Goal: Information Seeking & Learning: Check status

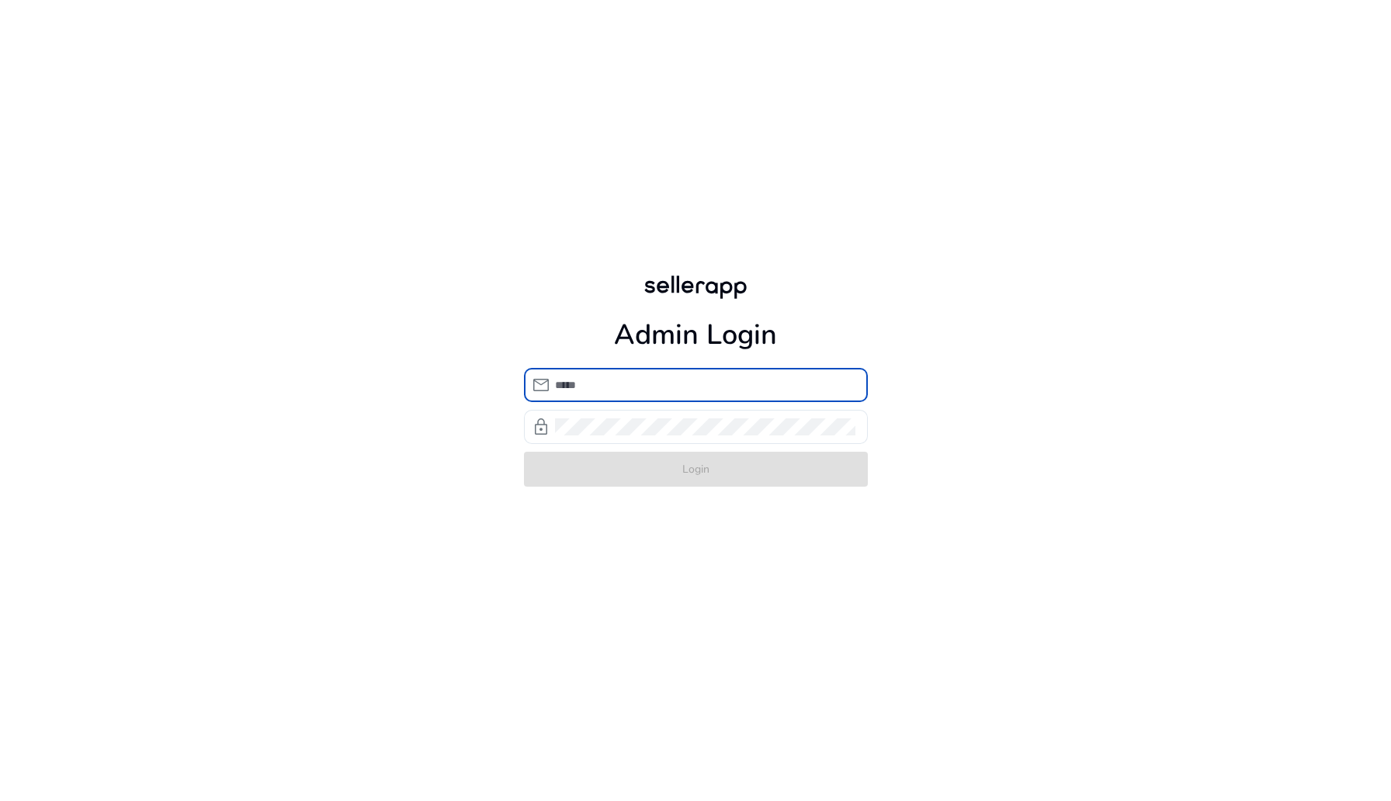
type input "**********"
click at [641, 461] on form "**********" at bounding box center [696, 427] width 344 height 119
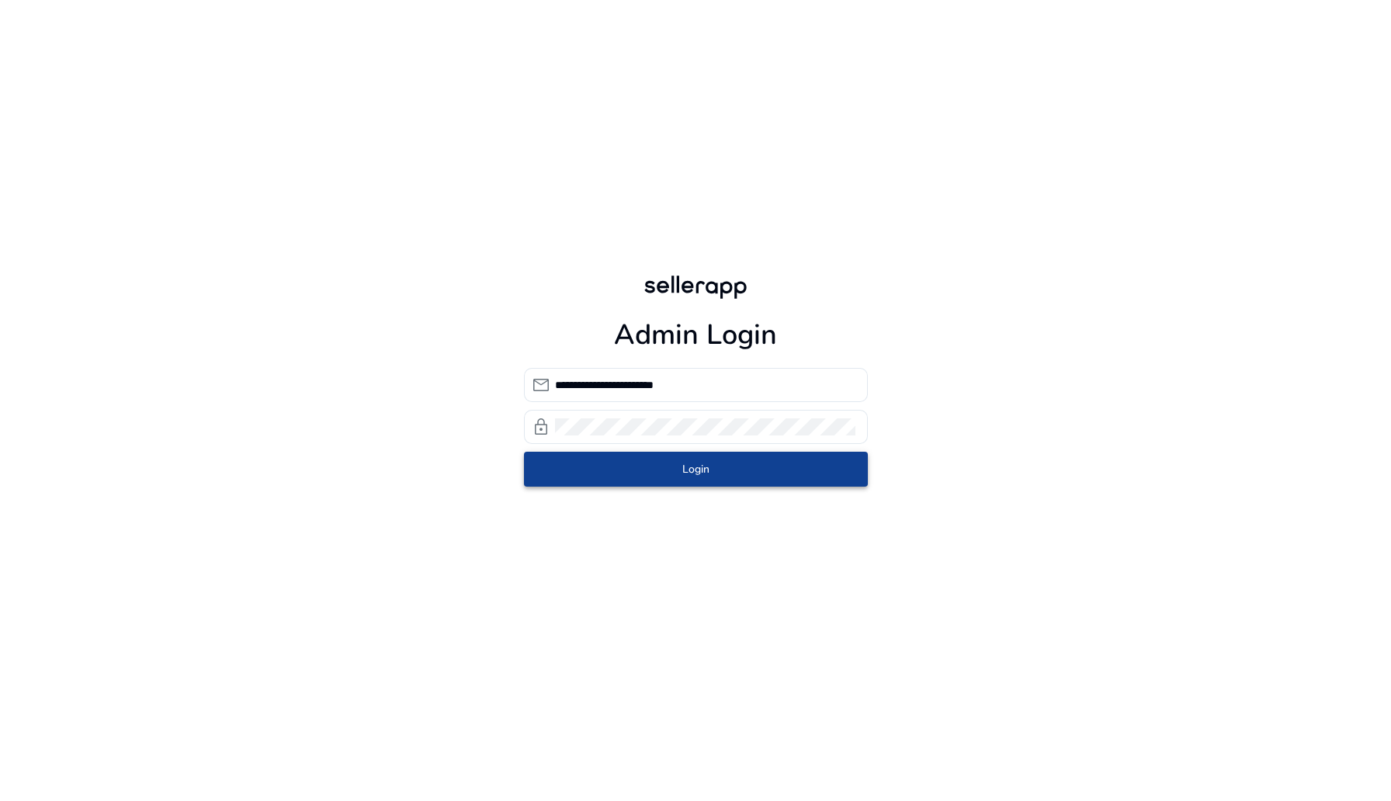
click at [641, 461] on span "submit" at bounding box center [696, 468] width 344 height 37
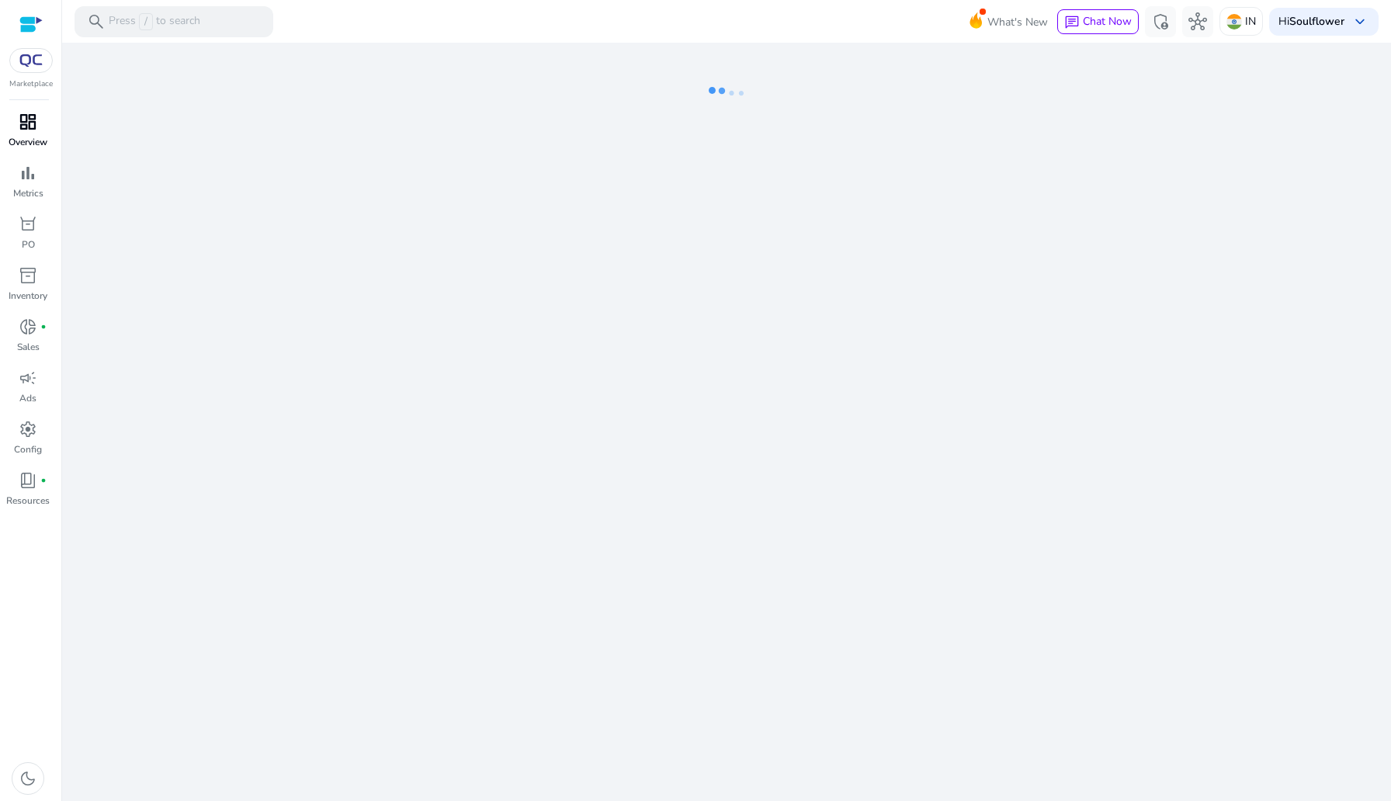
click at [24, 123] on span "dashboard" at bounding box center [28, 122] width 19 height 19
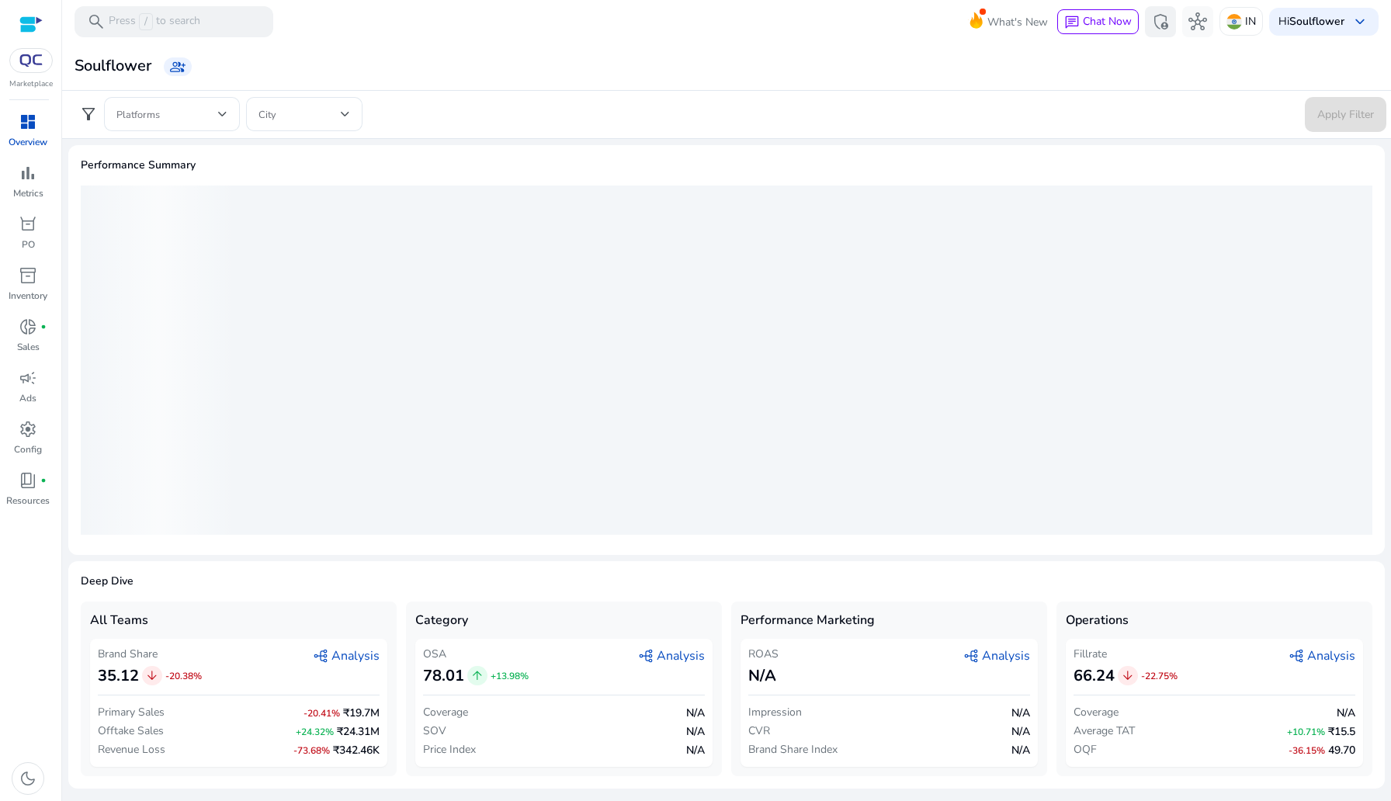
click at [1160, 12] on span "admin_panel_settings" at bounding box center [1160, 21] width 19 height 19
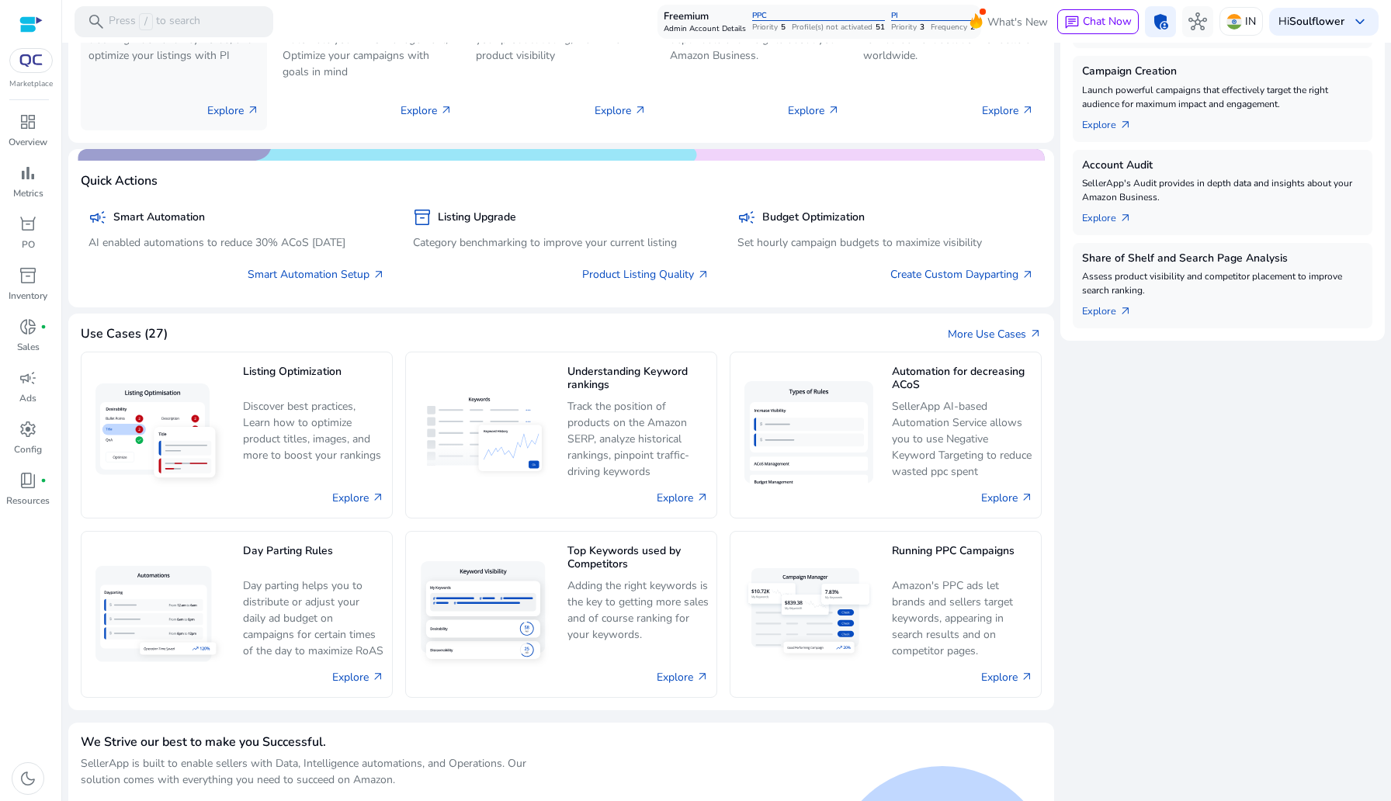
scroll to position [509, 0]
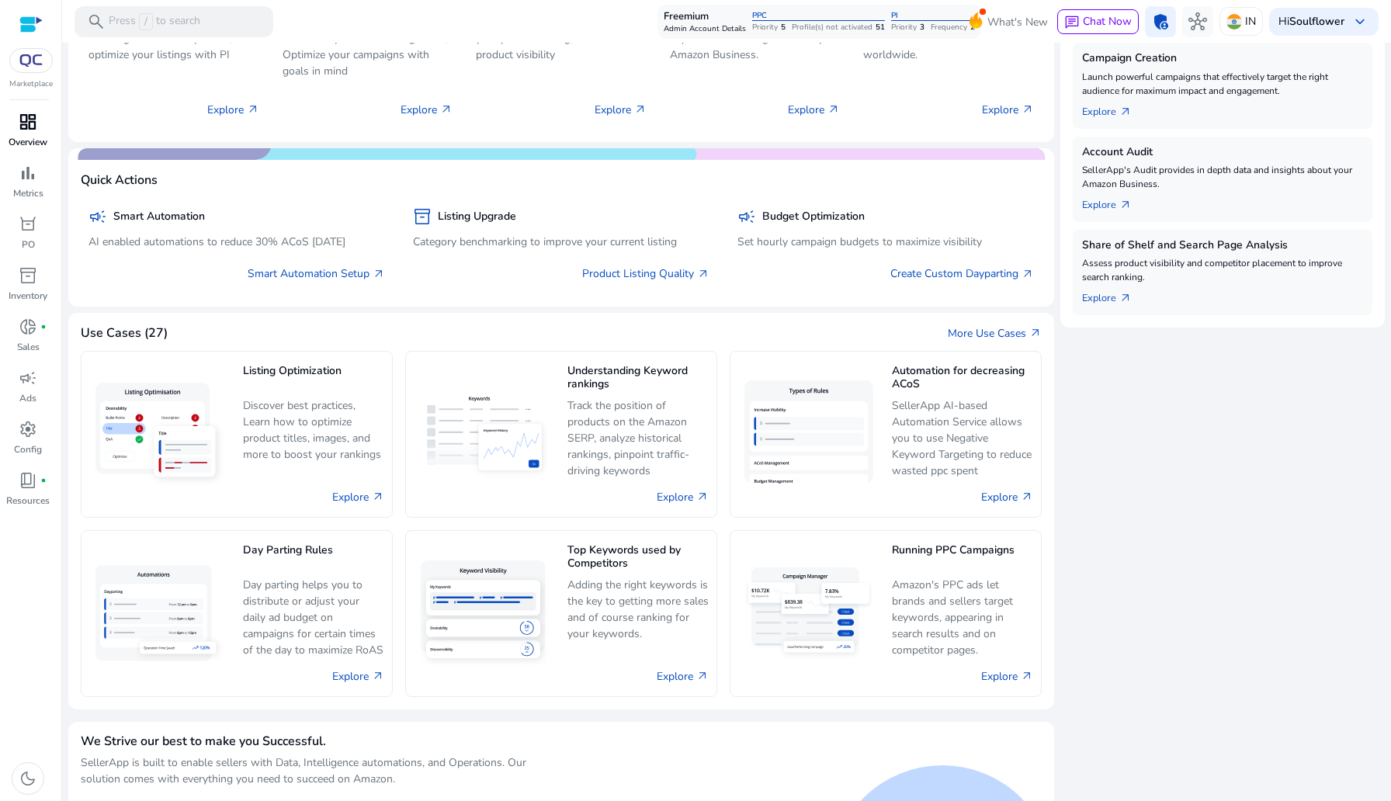
click at [38, 123] on div "dashboard" at bounding box center [27, 121] width 43 height 25
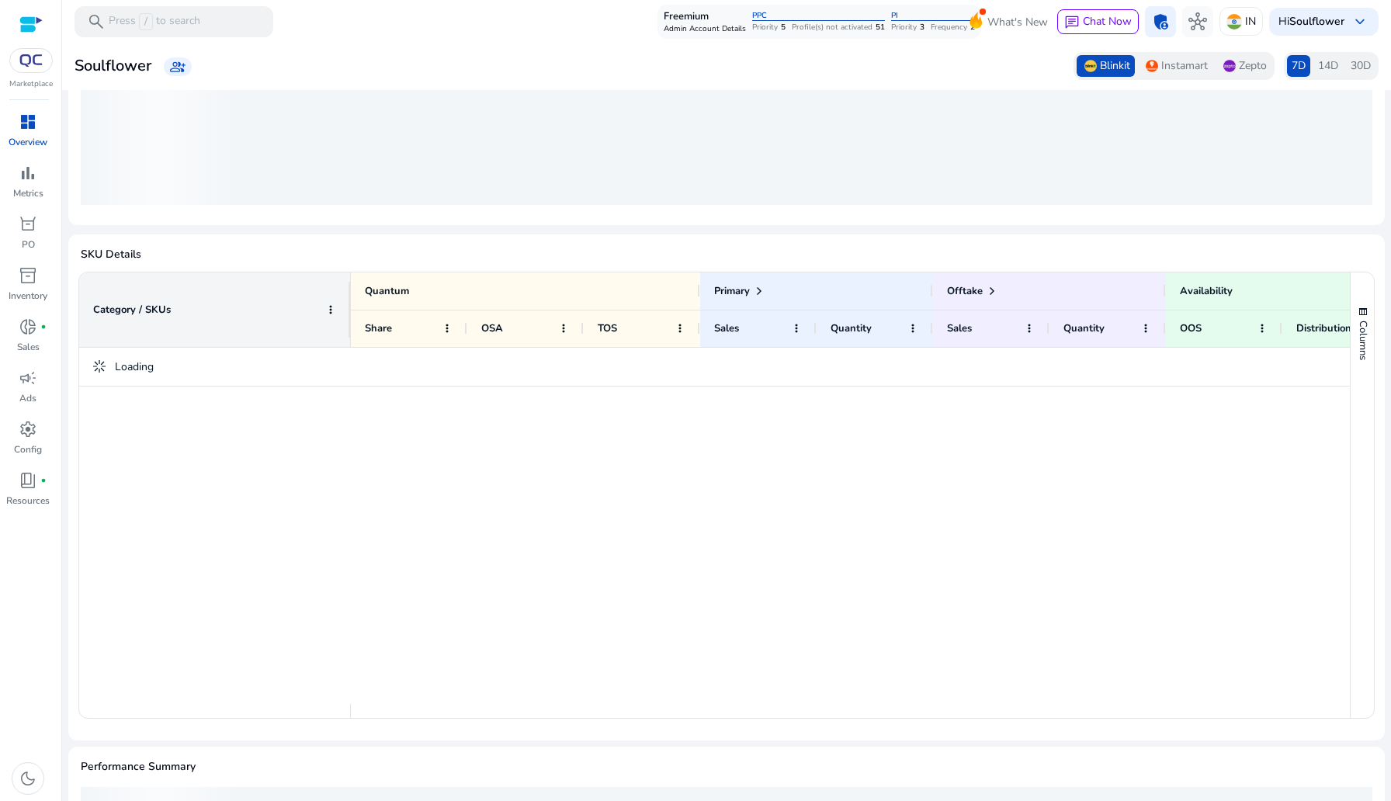
scroll to position [530, 0]
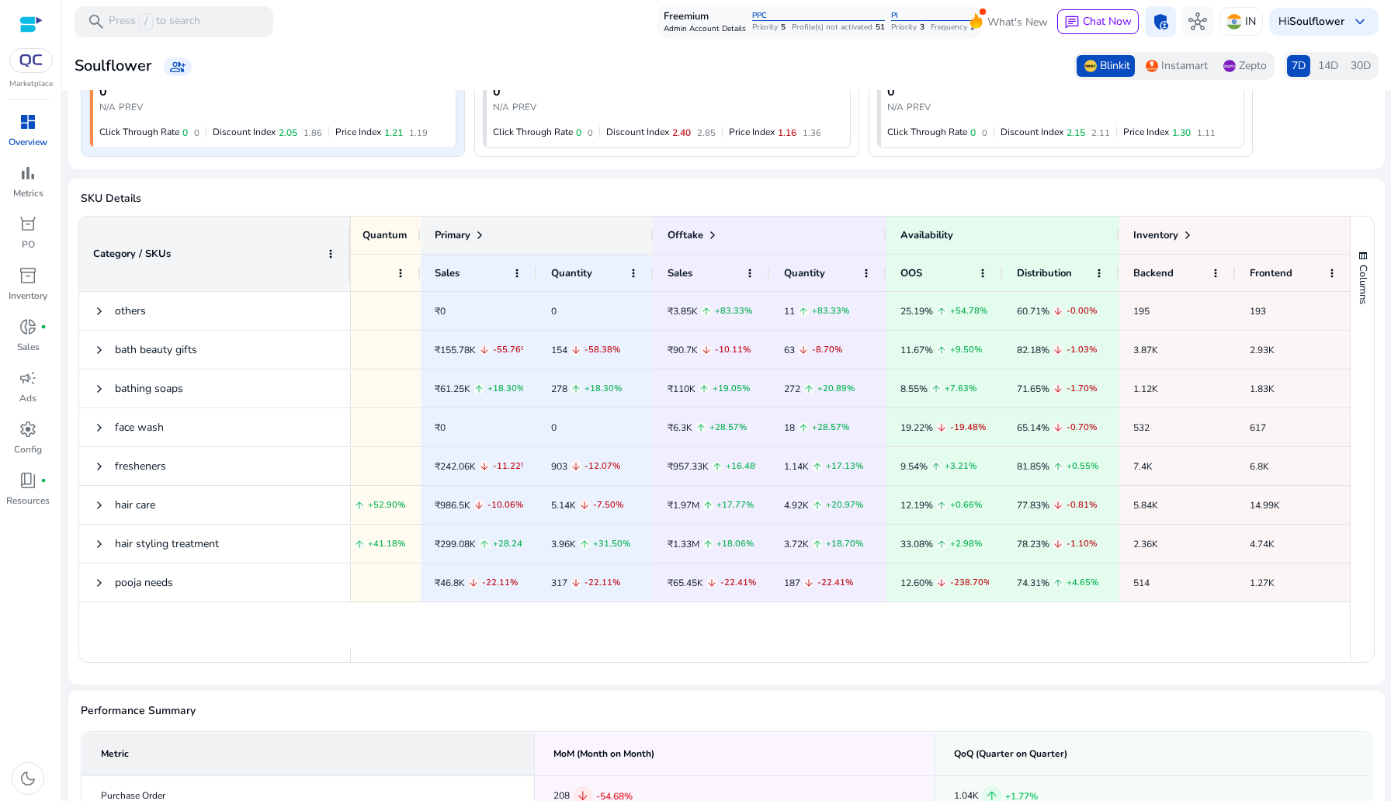
click at [481, 234] on span at bounding box center [480, 235] width 12 height 12
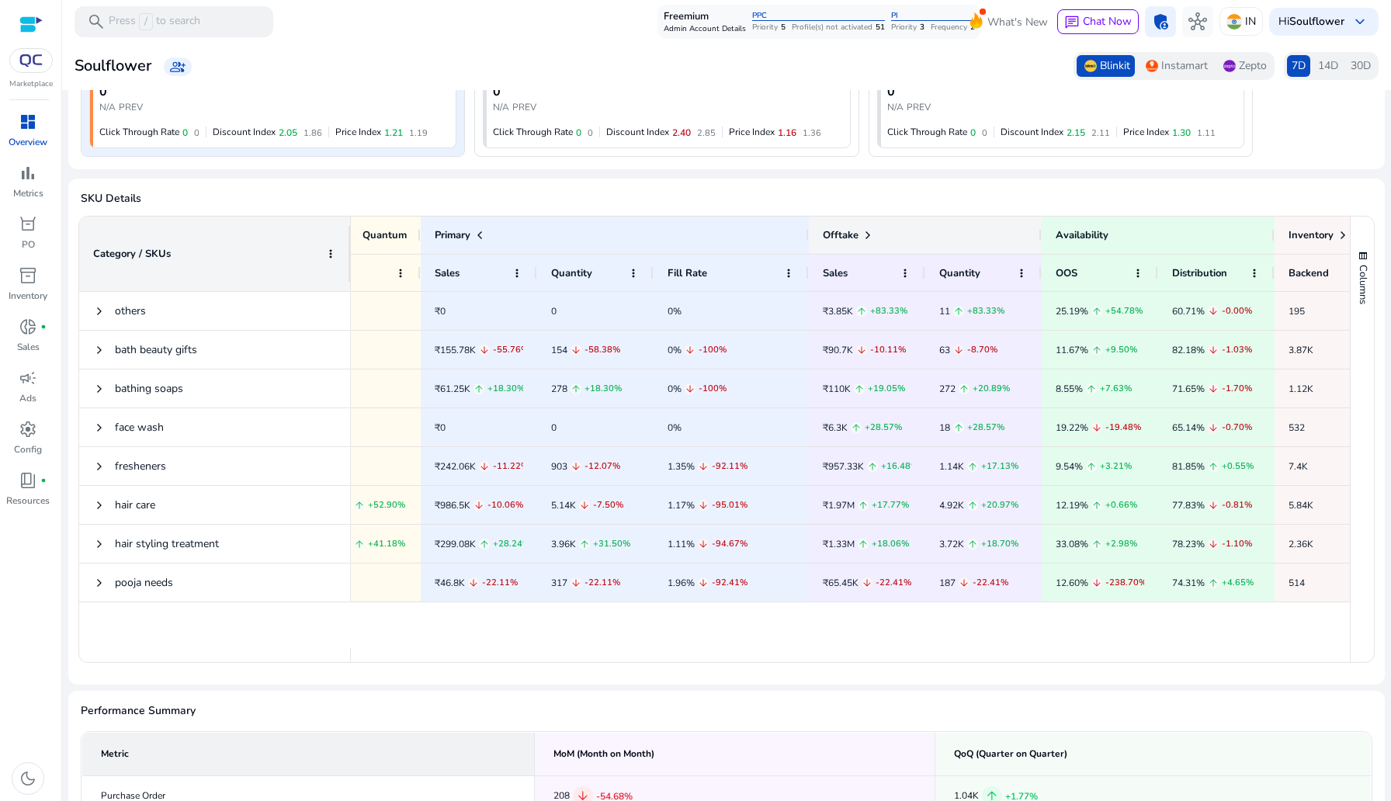
click at [860, 233] on div "Offtake" at bounding box center [848, 235] width 51 height 22
click at [869, 234] on span at bounding box center [868, 235] width 12 height 12
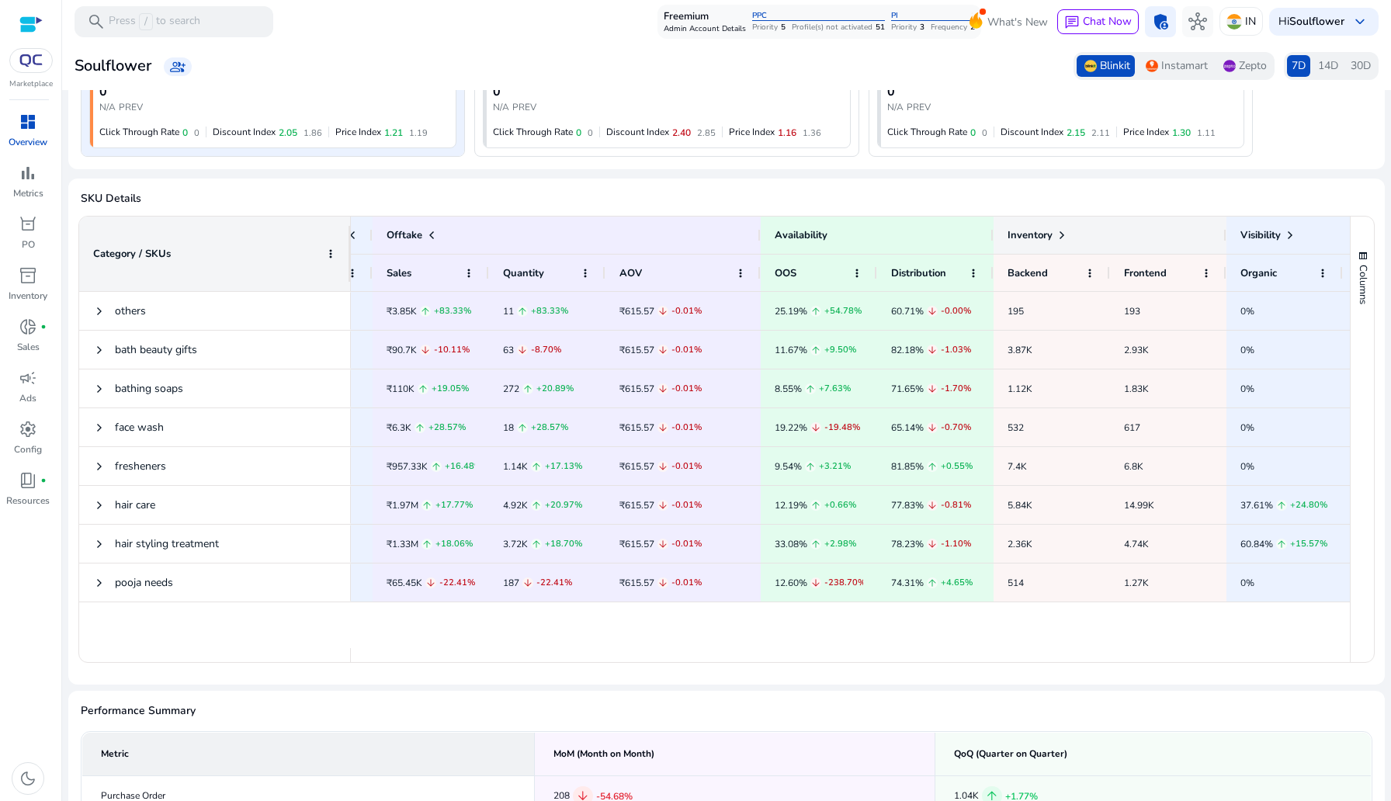
click at [1062, 238] on span at bounding box center [1062, 235] width 12 height 12
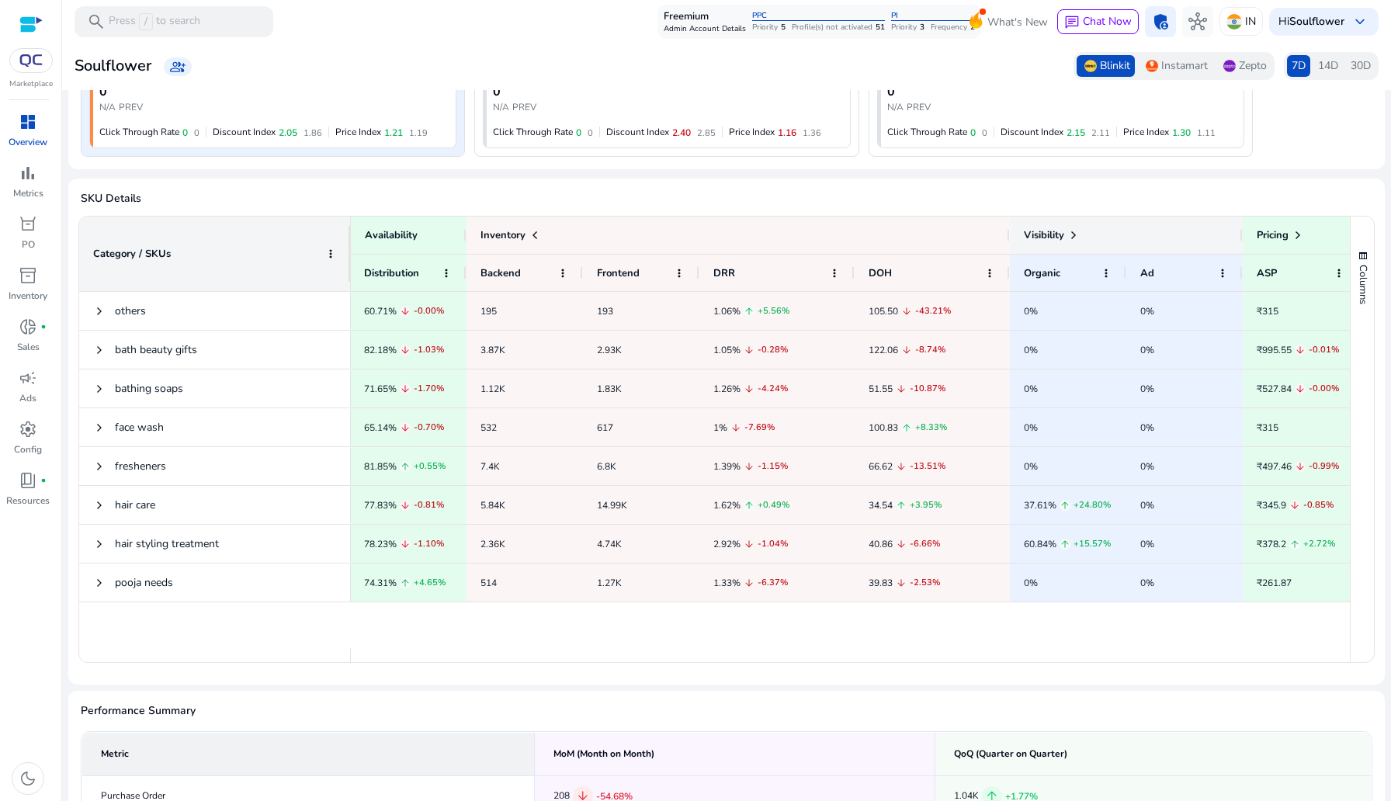
click at [1075, 231] on span at bounding box center [1074, 235] width 12 height 12
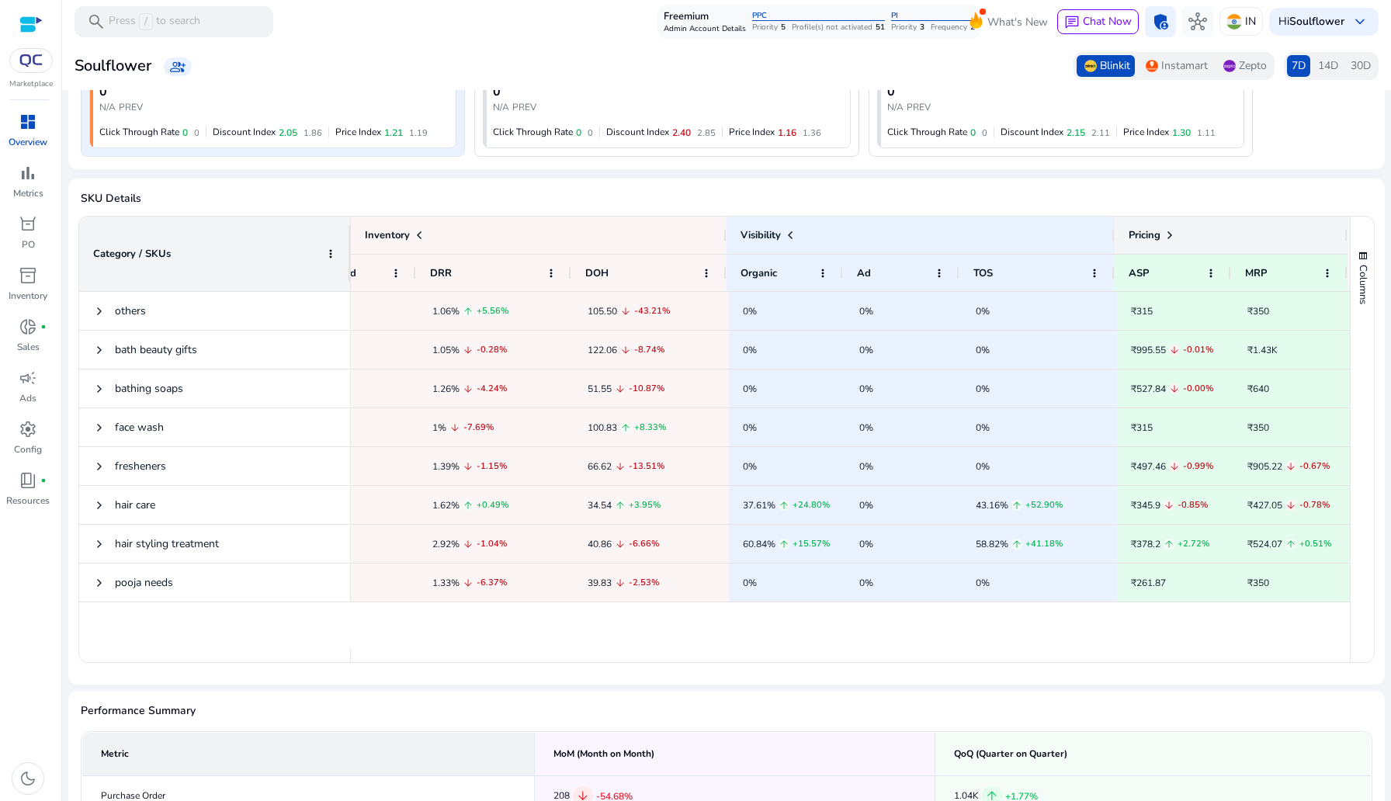
click at [1171, 238] on span at bounding box center [1170, 235] width 12 height 12
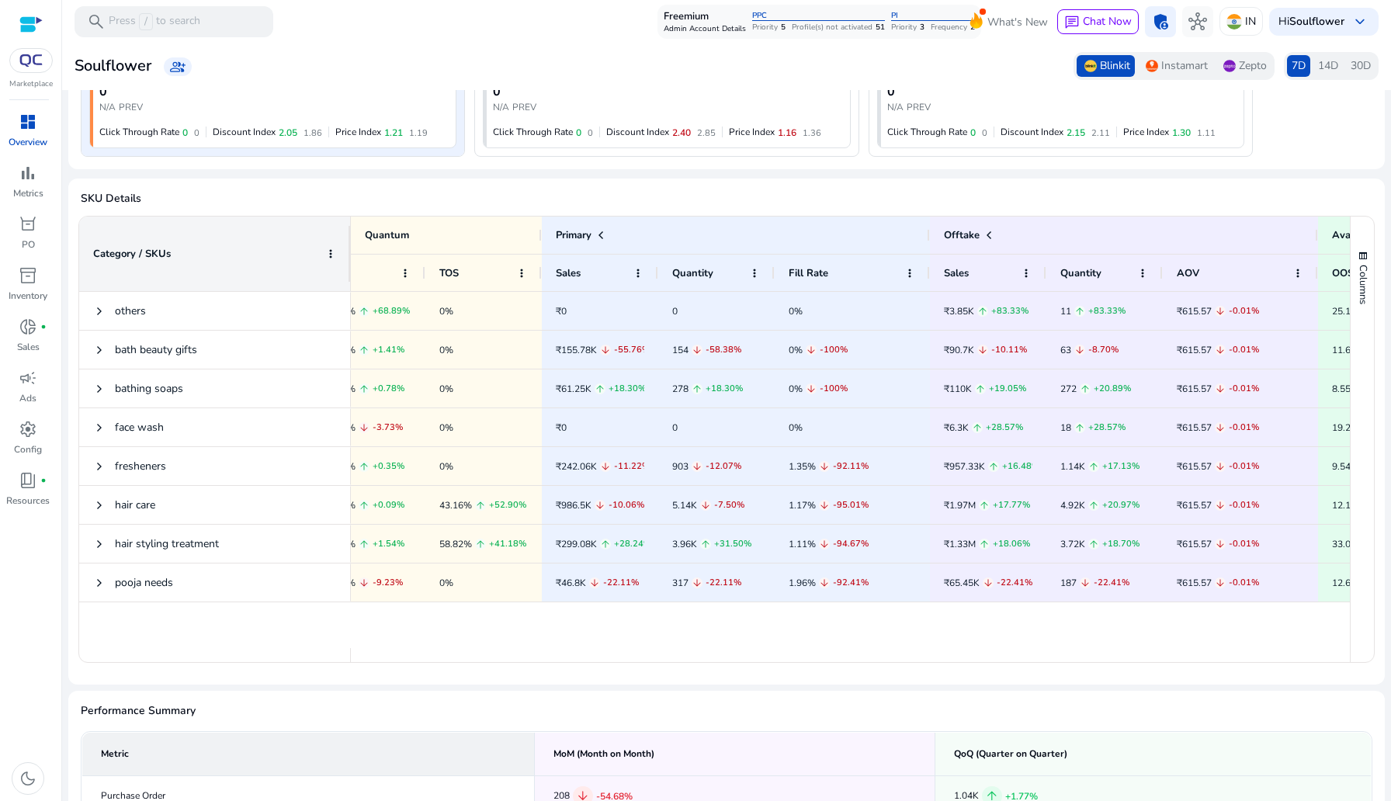
click at [1325, 60] on span "14D" at bounding box center [1328, 66] width 20 height 16
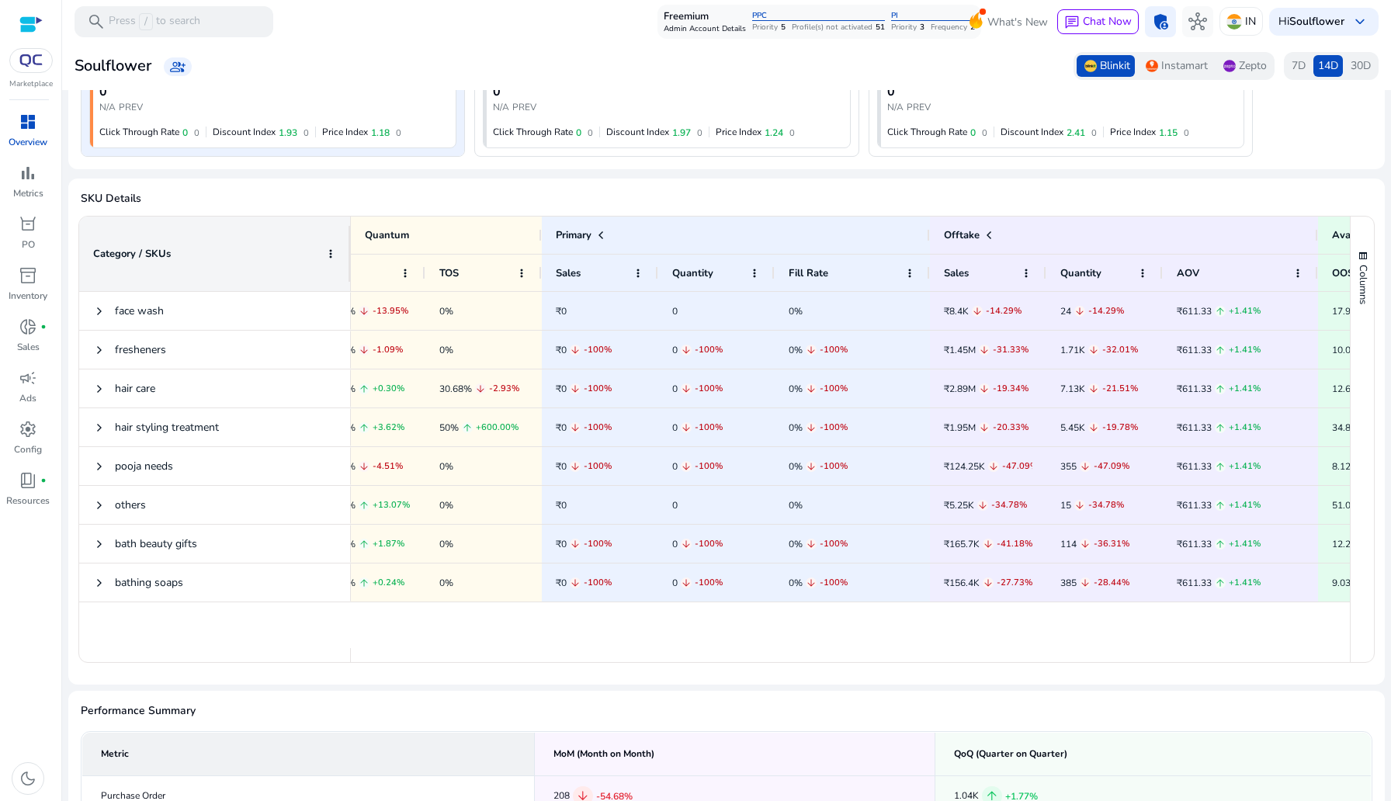
click at [1361, 61] on span "30D" at bounding box center [1361, 66] width 20 height 16
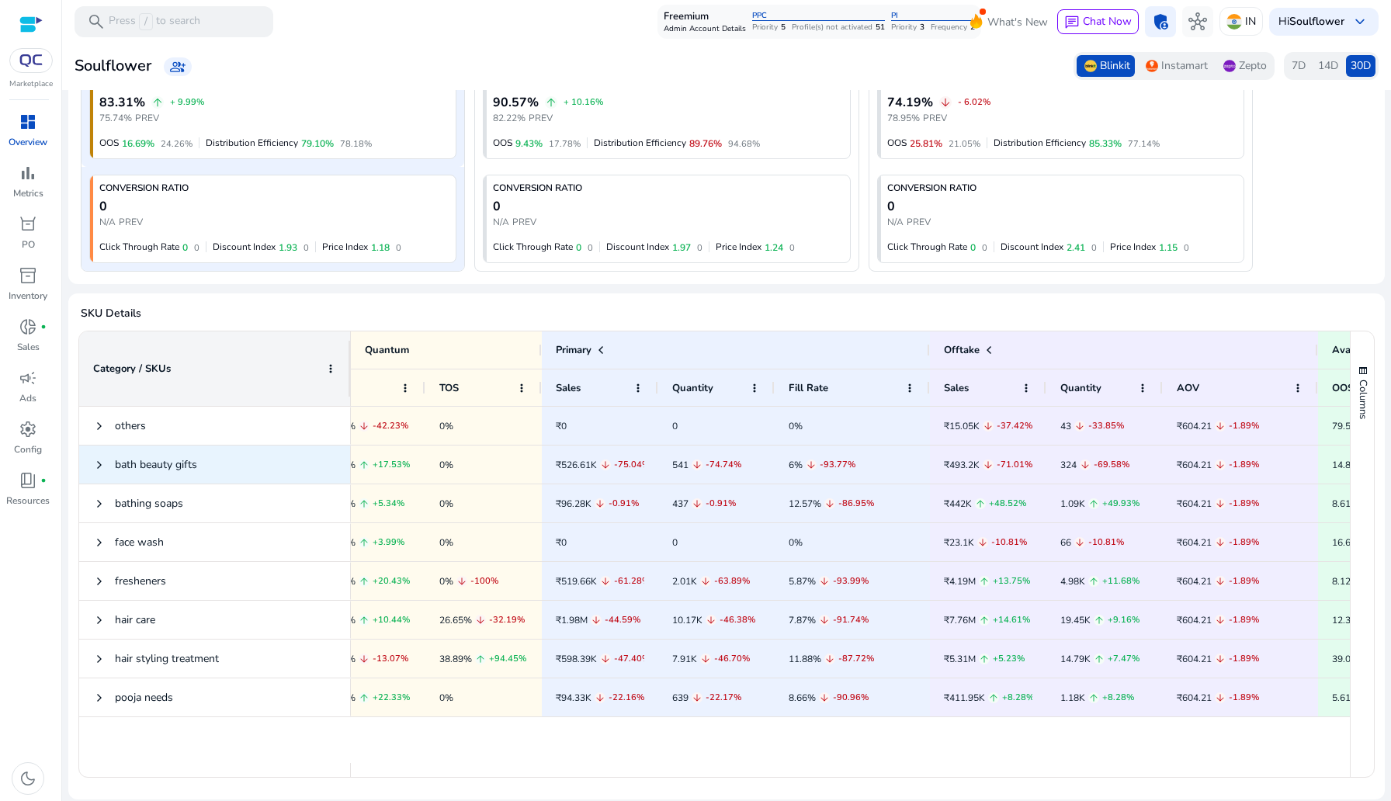
scroll to position [416, 0]
click at [1325, 68] on span "14D" at bounding box center [1328, 66] width 20 height 16
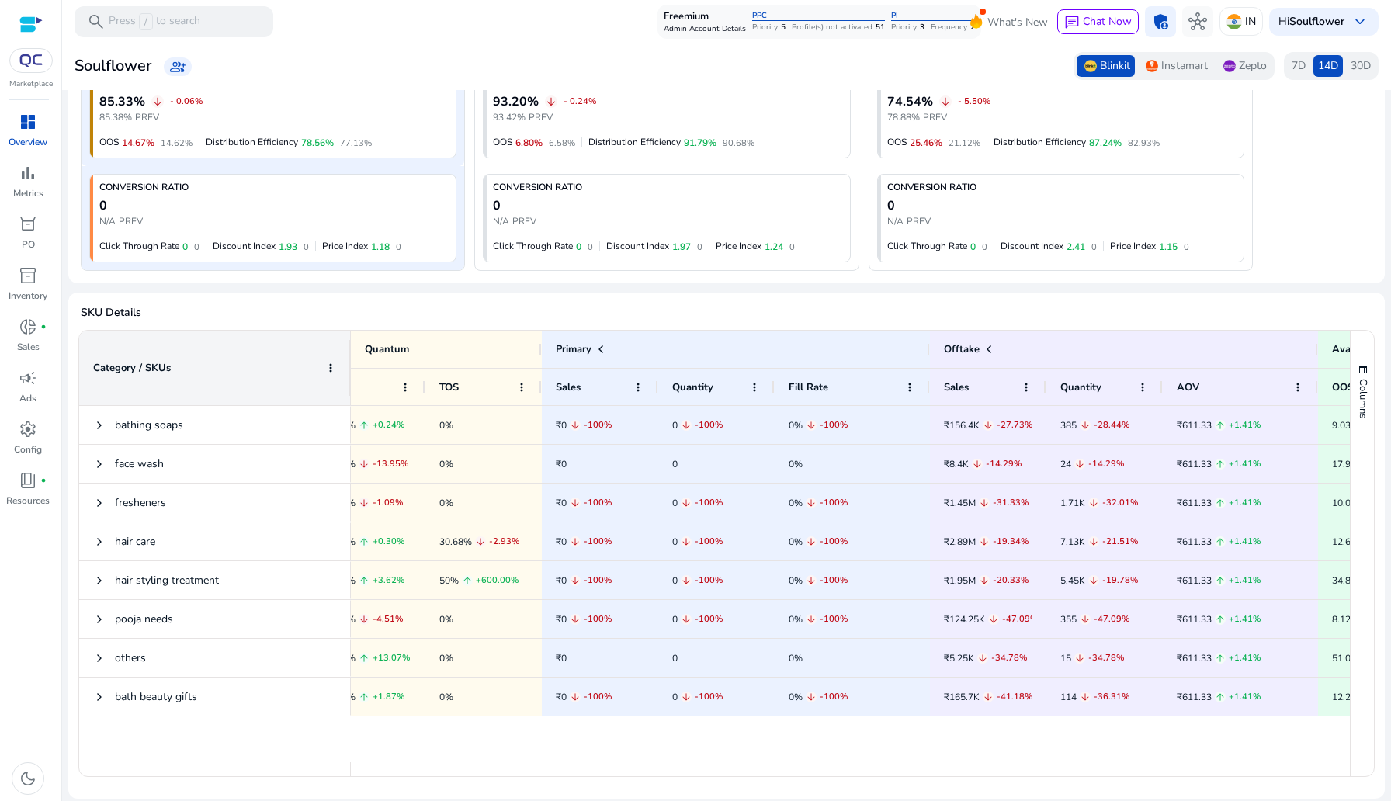
click at [1351, 64] on span "30D" at bounding box center [1361, 66] width 20 height 16
